Goal: Navigation & Orientation: Find specific page/section

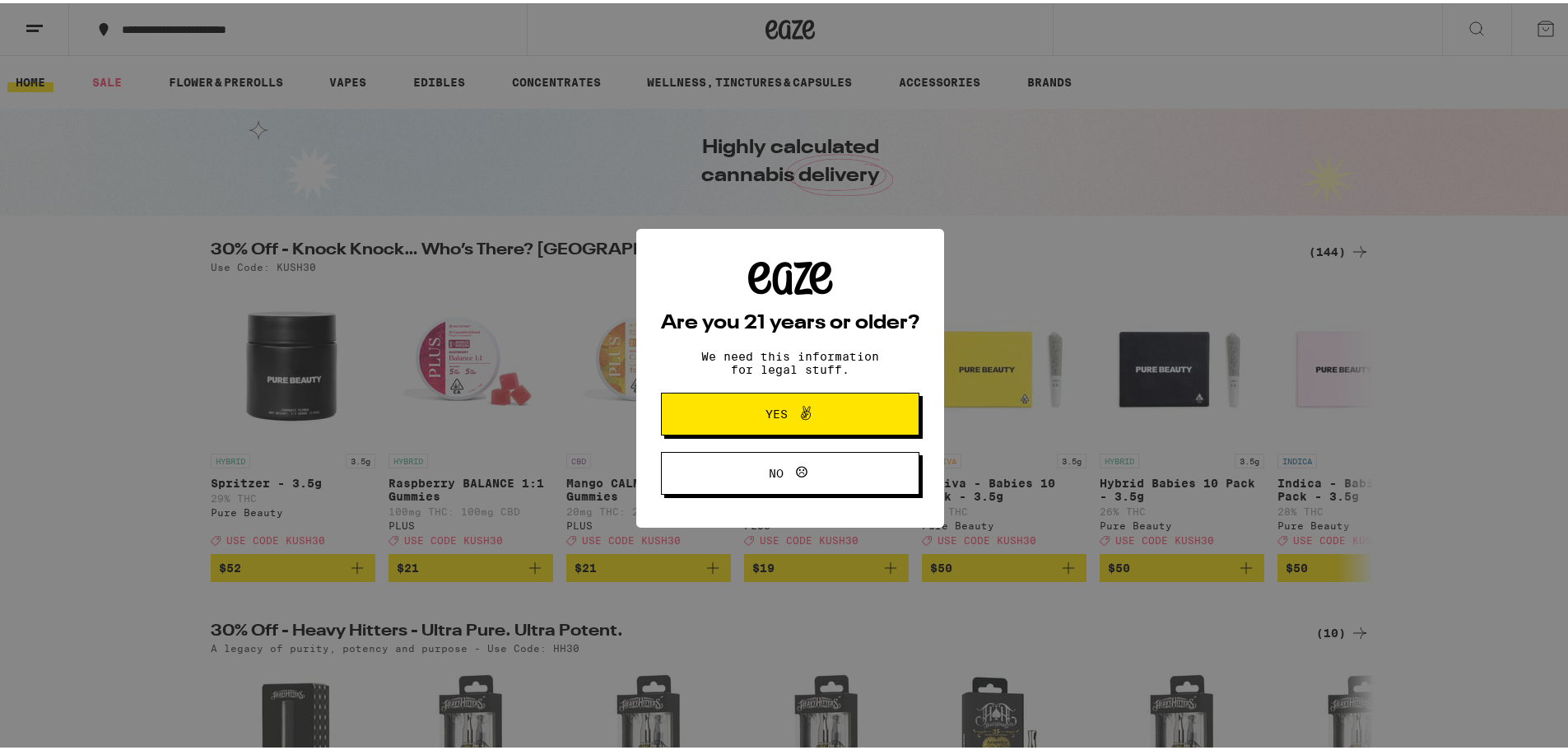
click at [819, 465] on span "No" at bounding box center [789, 470] width 125 height 21
click at [779, 407] on span "Yes" at bounding box center [777, 410] width 22 height 12
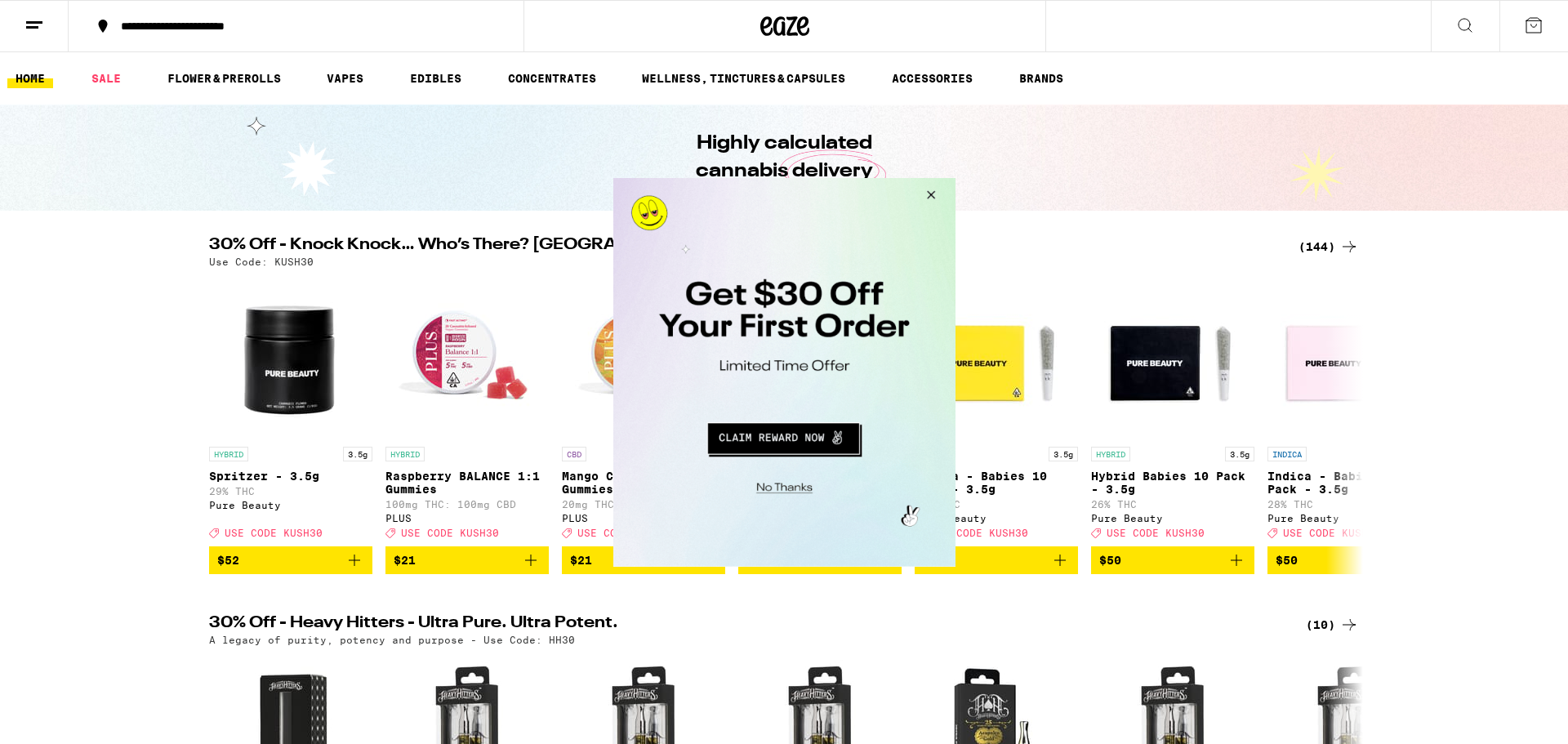
click at [940, 193] on button "Close Modal" at bounding box center [927, 196] width 44 height 39
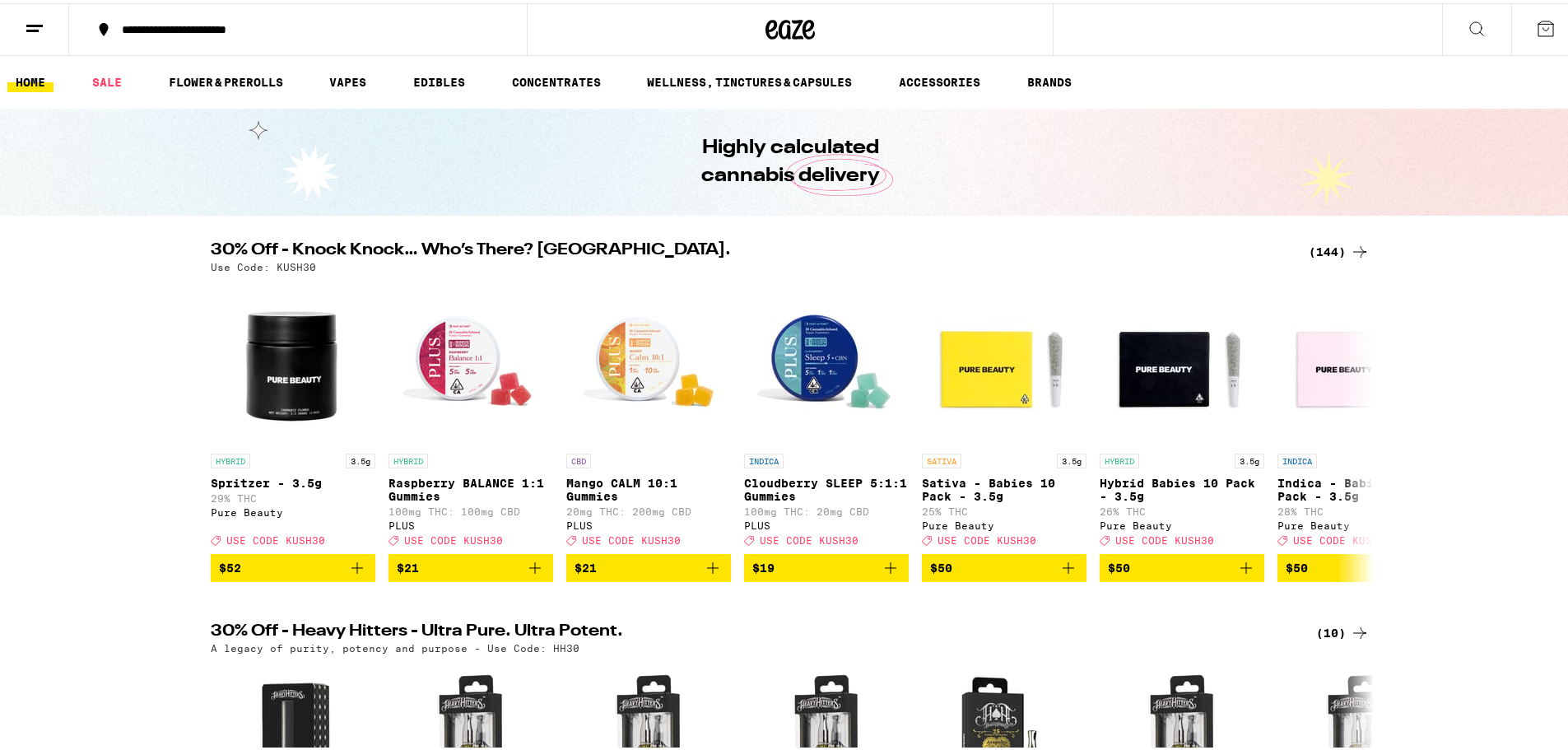
click at [45, 84] on link "HOME" at bounding box center [30, 79] width 46 height 20
